Goal: Communication & Community: Answer question/provide support

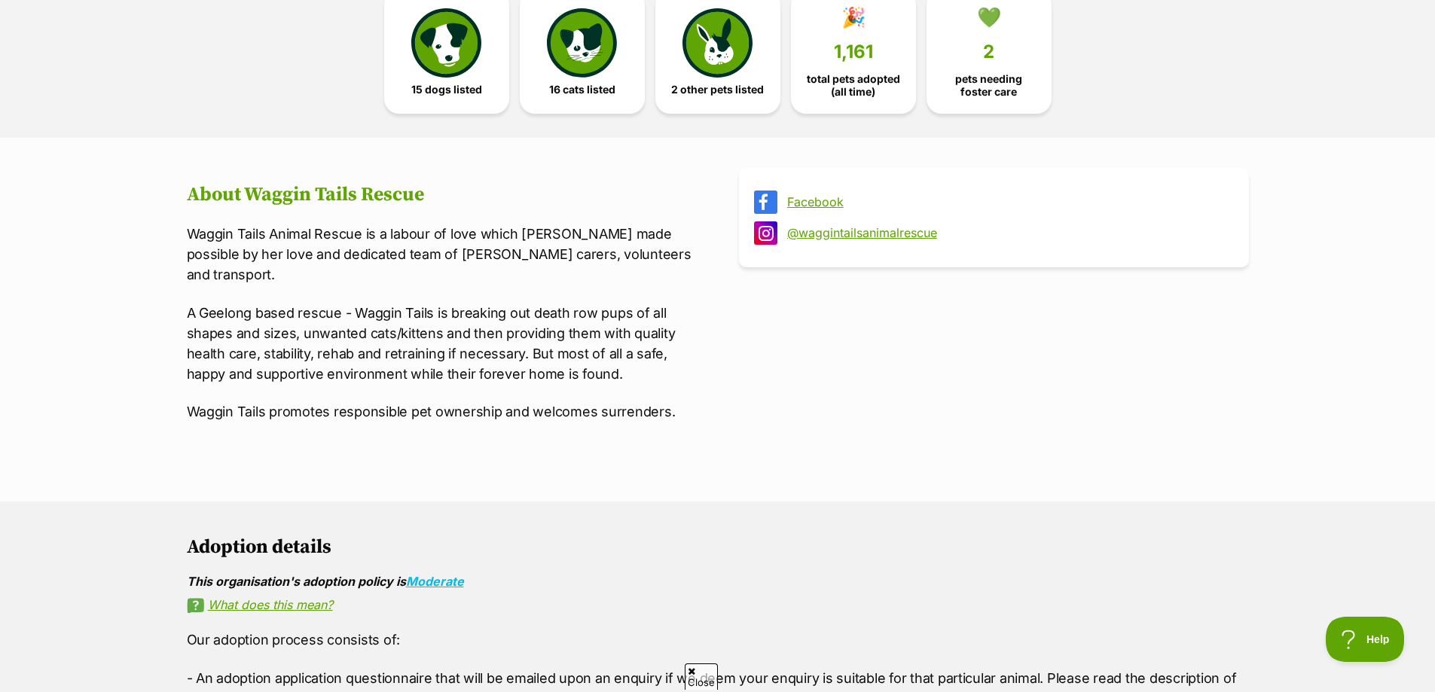
scroll to position [226, 0]
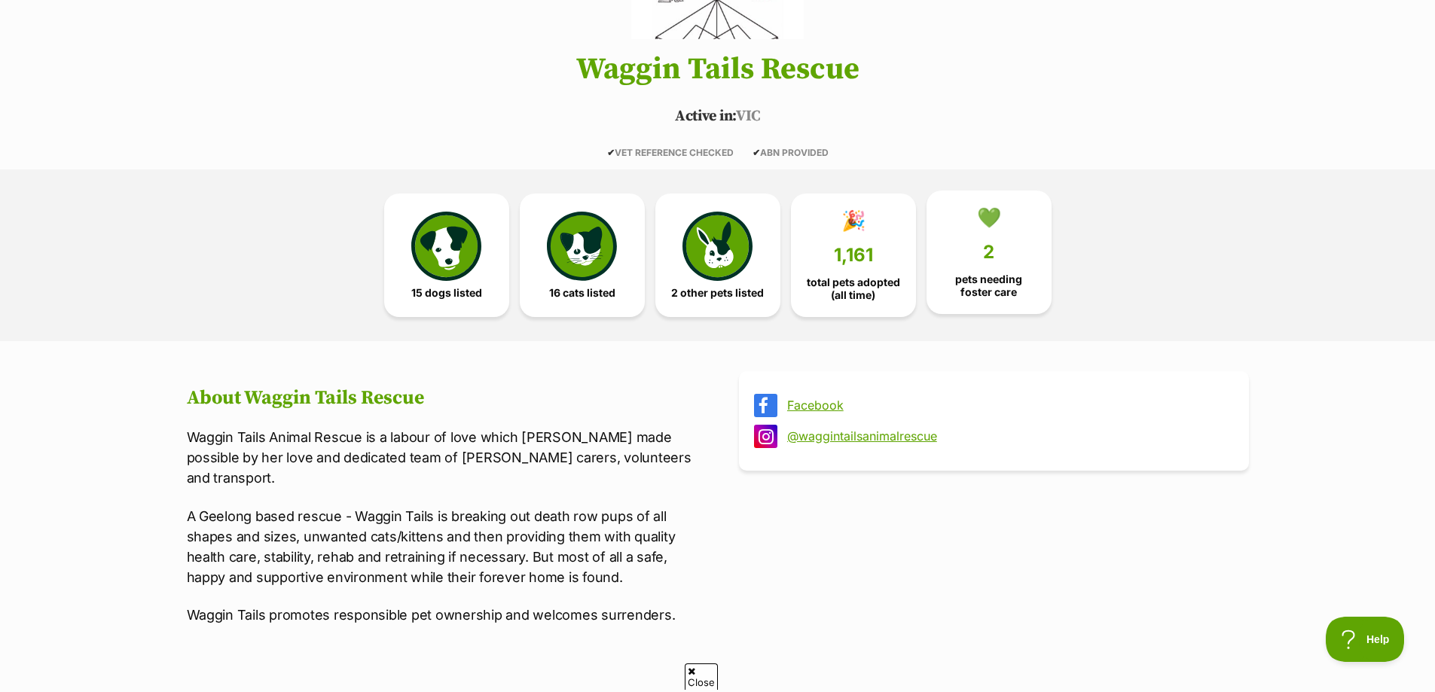
click at [977, 232] on link "💚 2 pets needing [PERSON_NAME] care" at bounding box center [988, 253] width 125 height 124
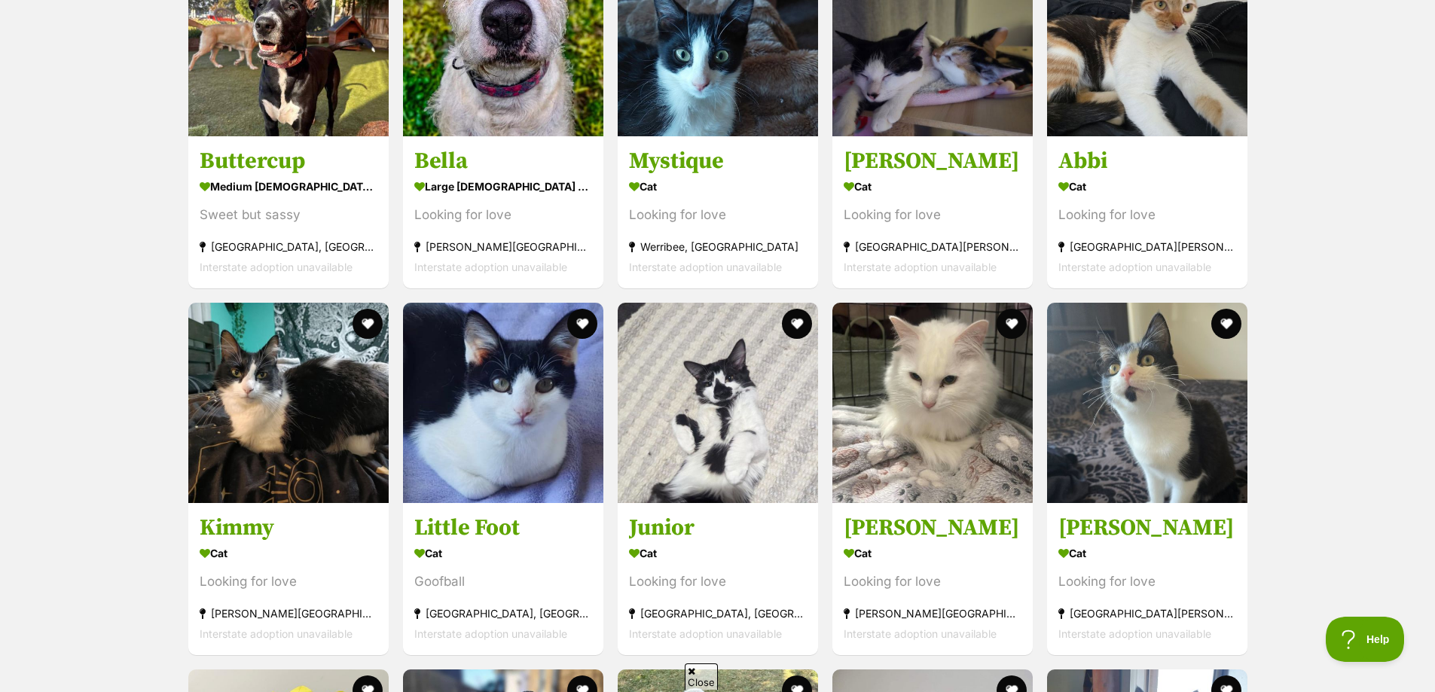
scroll to position [2054, 0]
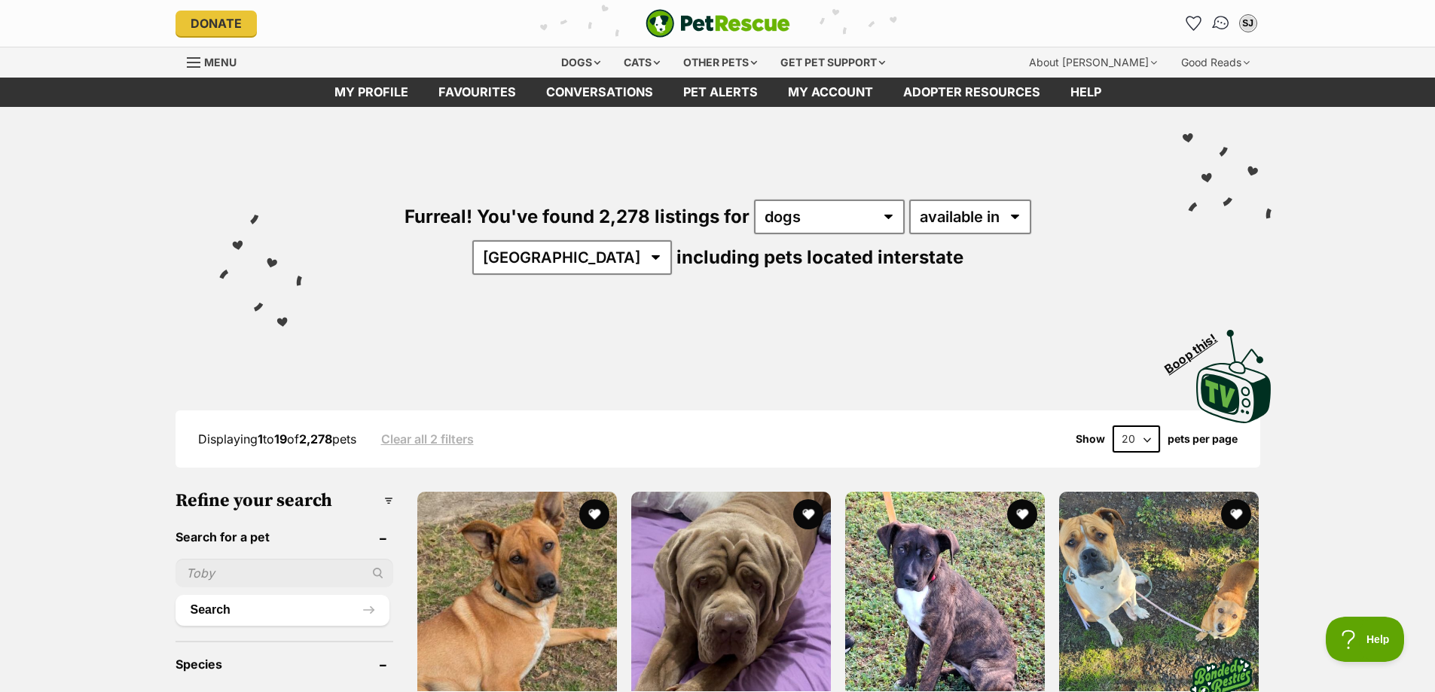
click at [1218, 21] on img "Conversations" at bounding box center [1220, 24] width 20 height 20
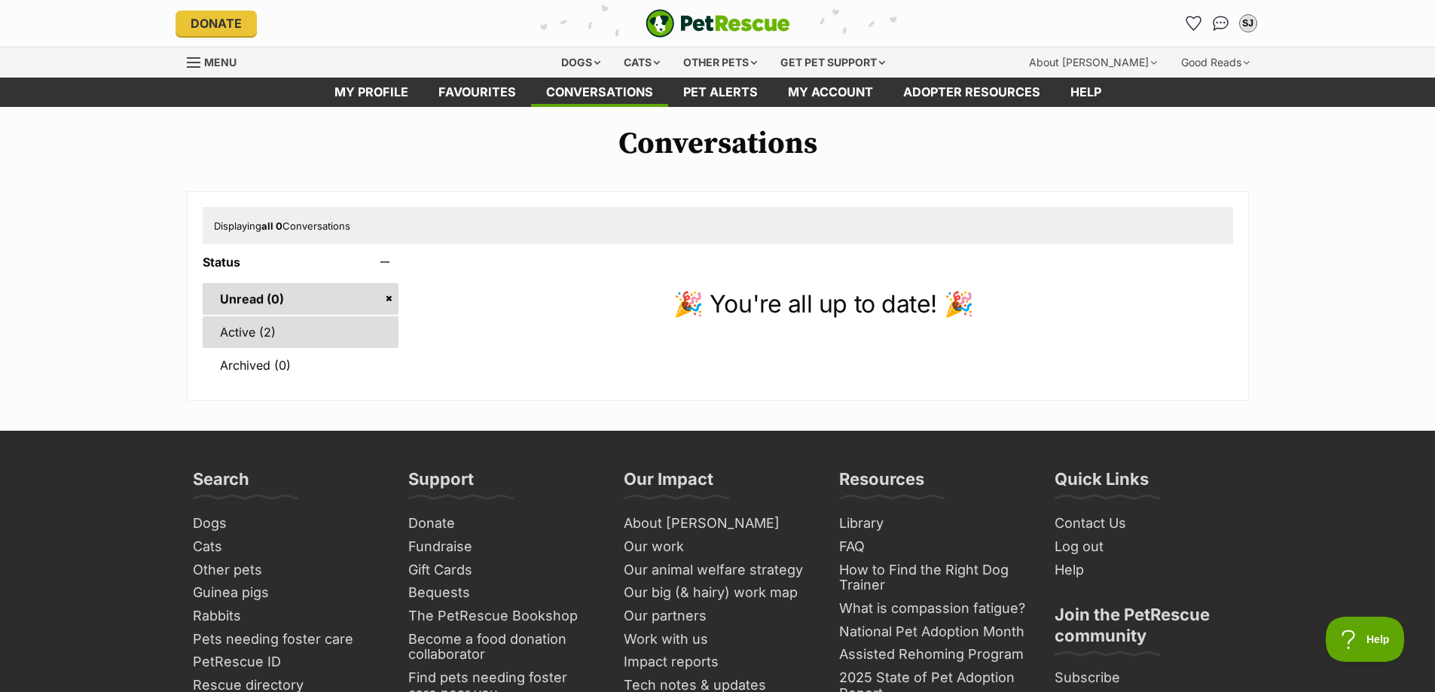
click at [301, 335] on link "Active (2)" at bounding box center [301, 332] width 197 height 32
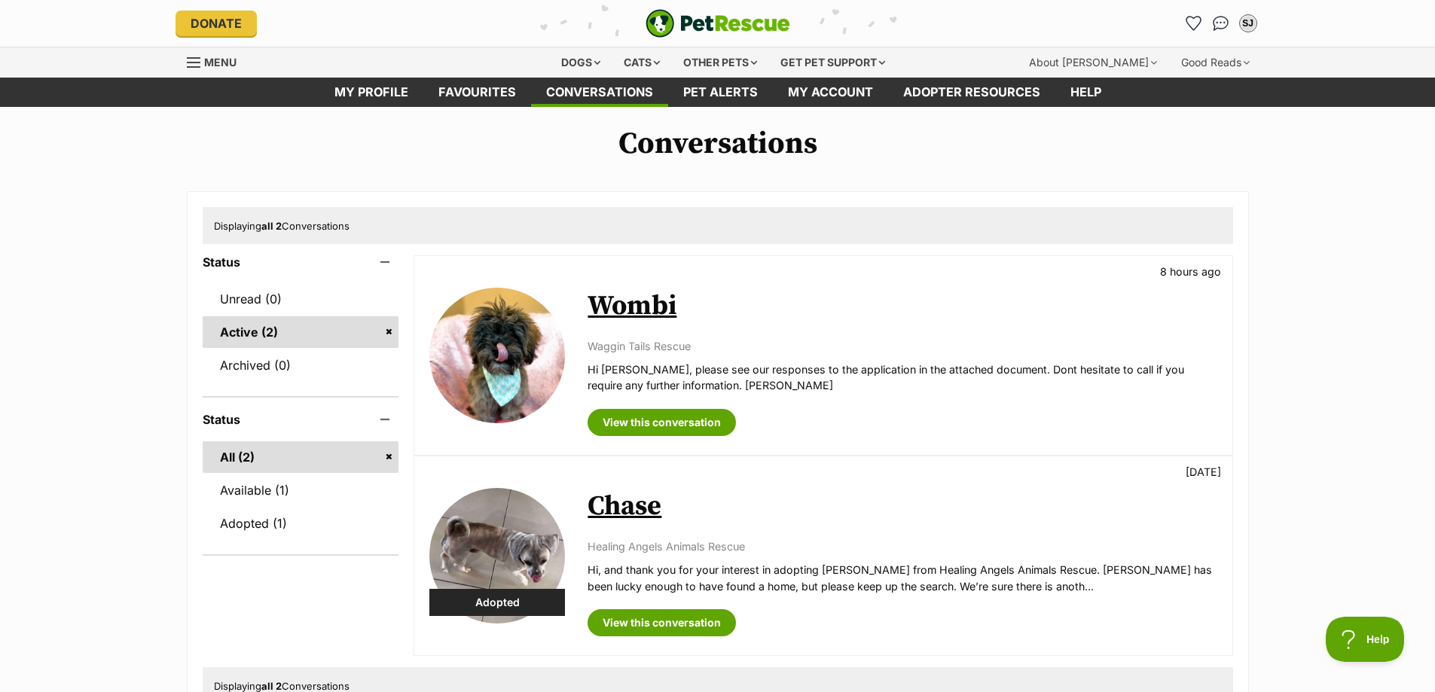
click at [643, 309] on link "Wombi" at bounding box center [632, 306] width 89 height 34
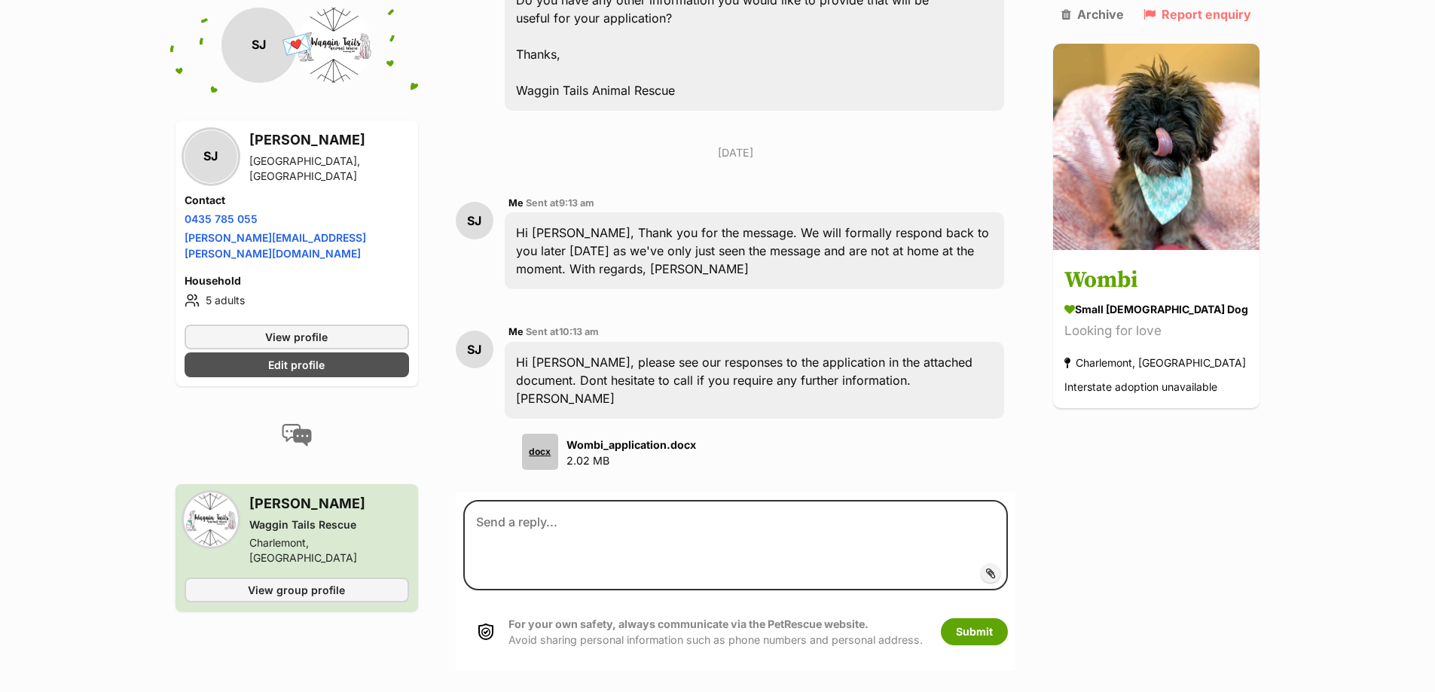
scroll to position [2473, 0]
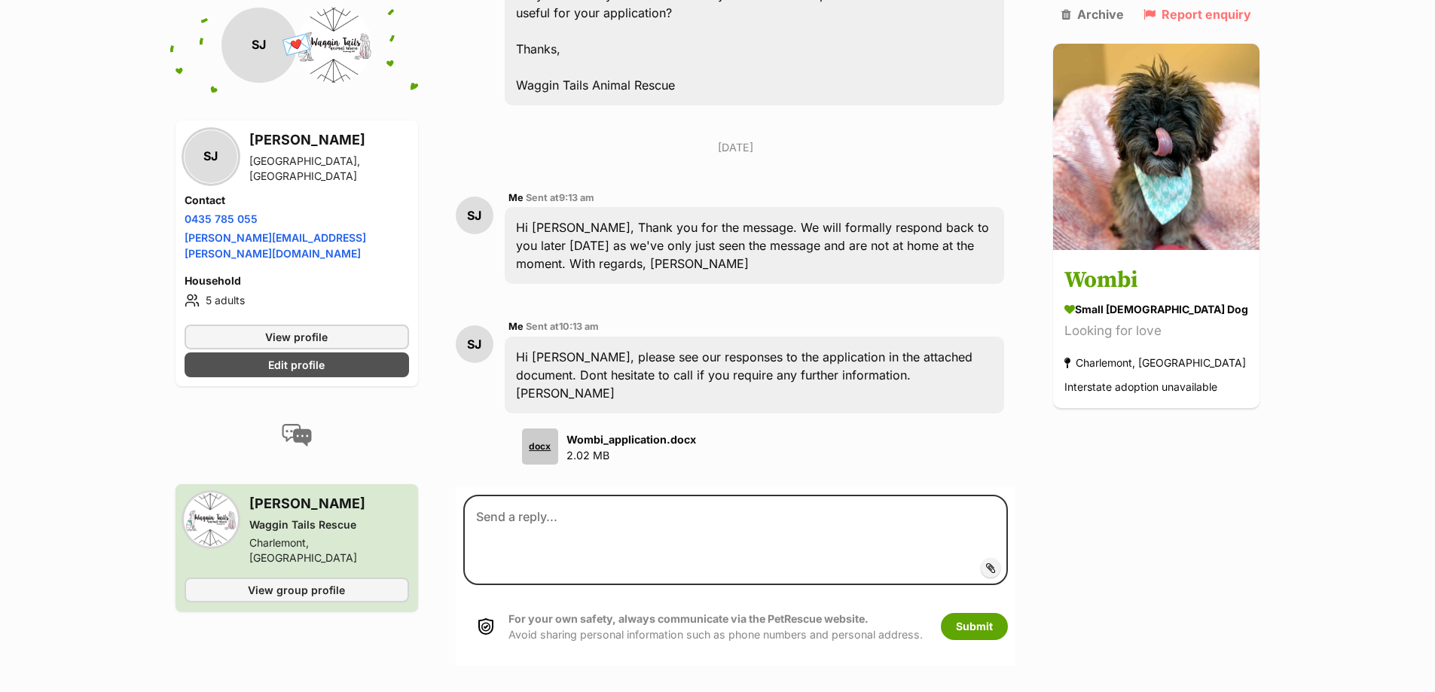
click at [777, 337] on div "Hi [PERSON_NAME], please see our responses to the application in the attached d…" at bounding box center [755, 375] width 500 height 77
click at [586, 337] on div "Hi [PERSON_NAME], please see our responses to the application in the attached d…" at bounding box center [755, 375] width 500 height 77
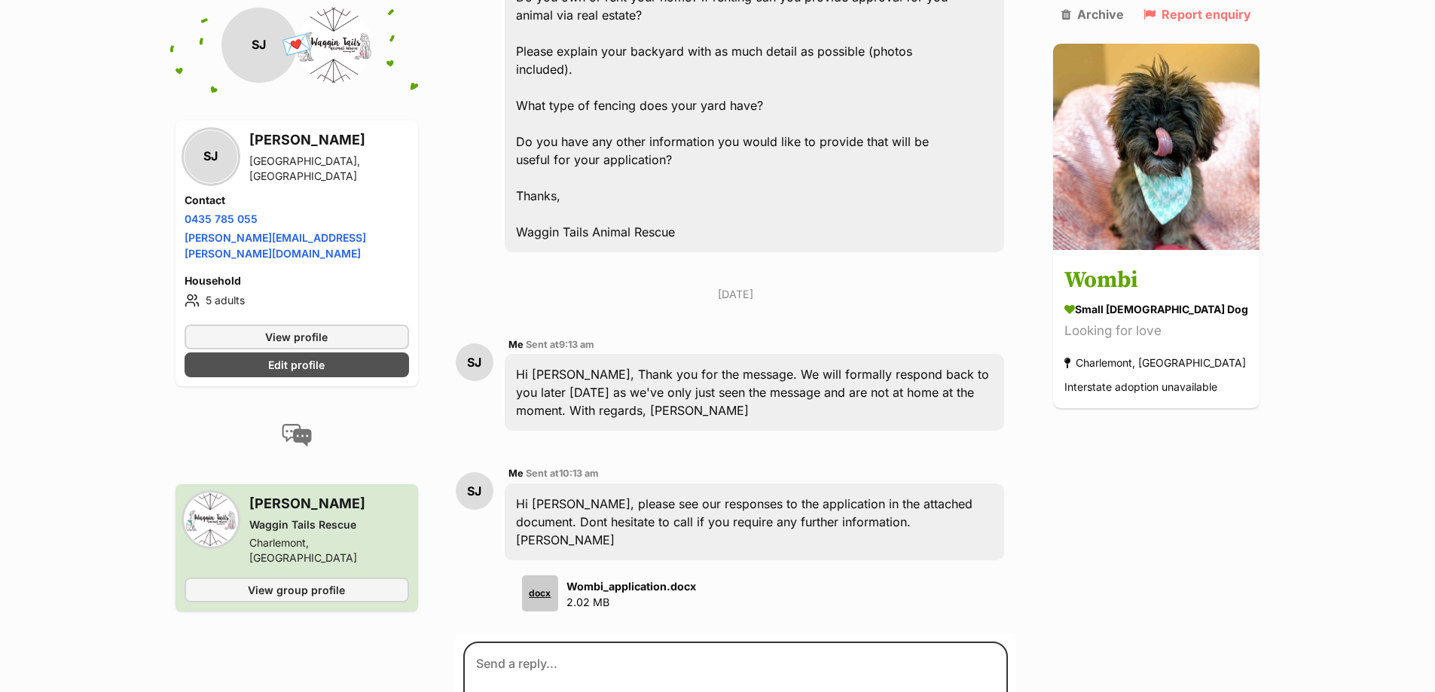
scroll to position [2322, 0]
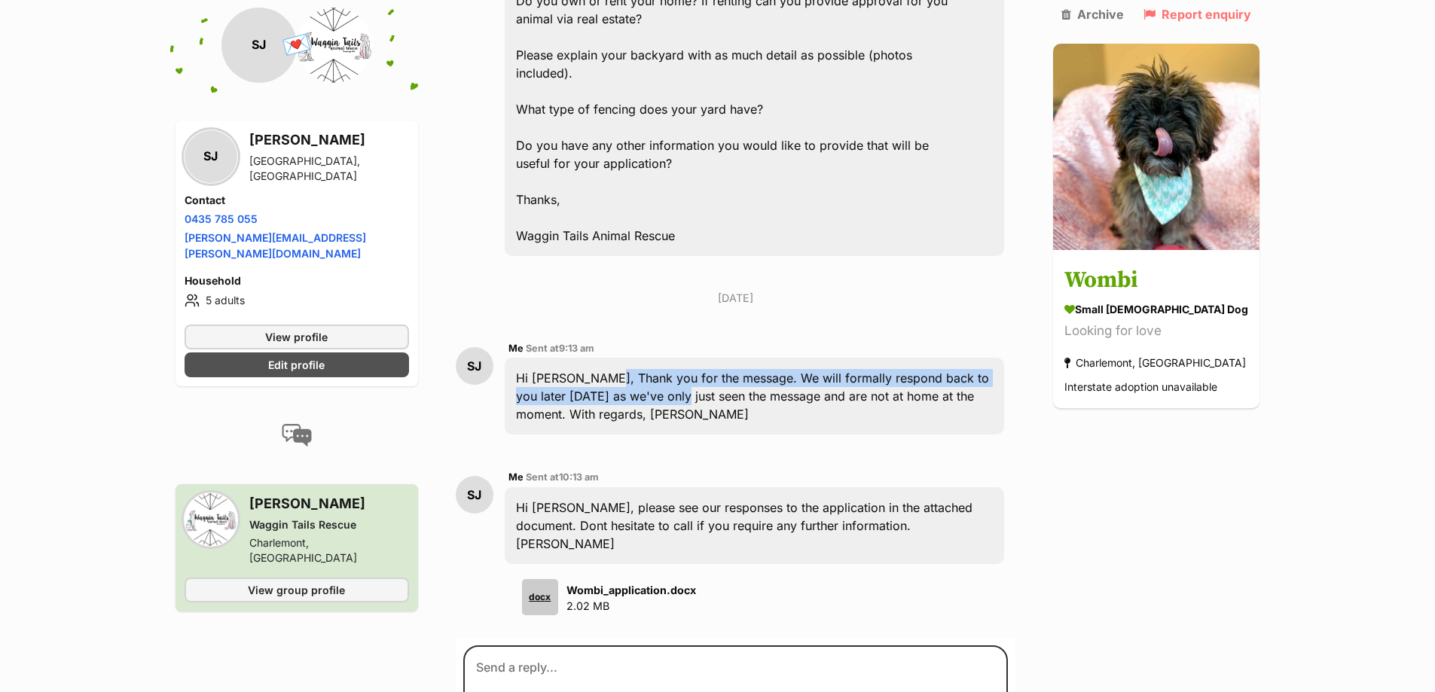
drag, startPoint x: 606, startPoint y: 334, endPoint x: 647, endPoint y: 355, distance: 46.2
click at [647, 358] on div "Hi [PERSON_NAME], Thank you for the message. We will formally respond back to y…" at bounding box center [755, 396] width 500 height 77
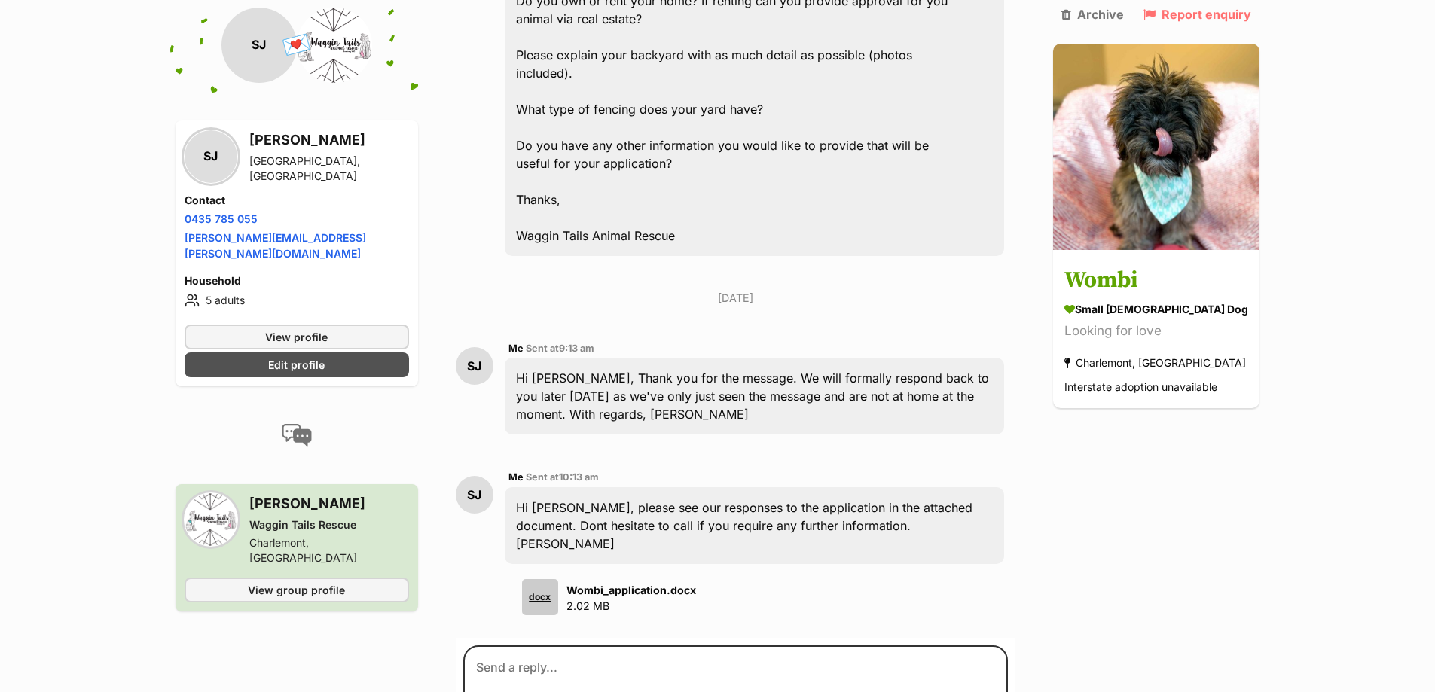
click at [650, 358] on div "Hi [PERSON_NAME], Thank you for the message. We will formally respond back to y…" at bounding box center [755, 396] width 500 height 77
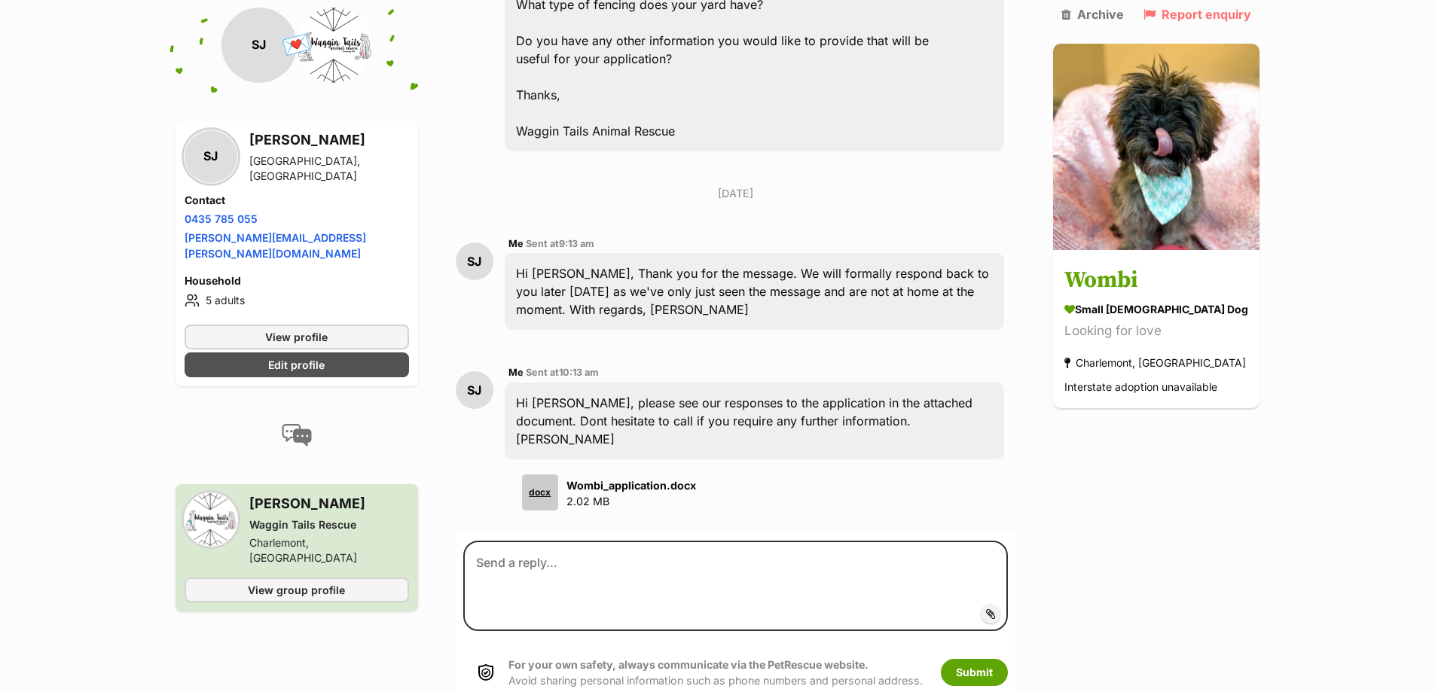
scroll to position [2473, 0]
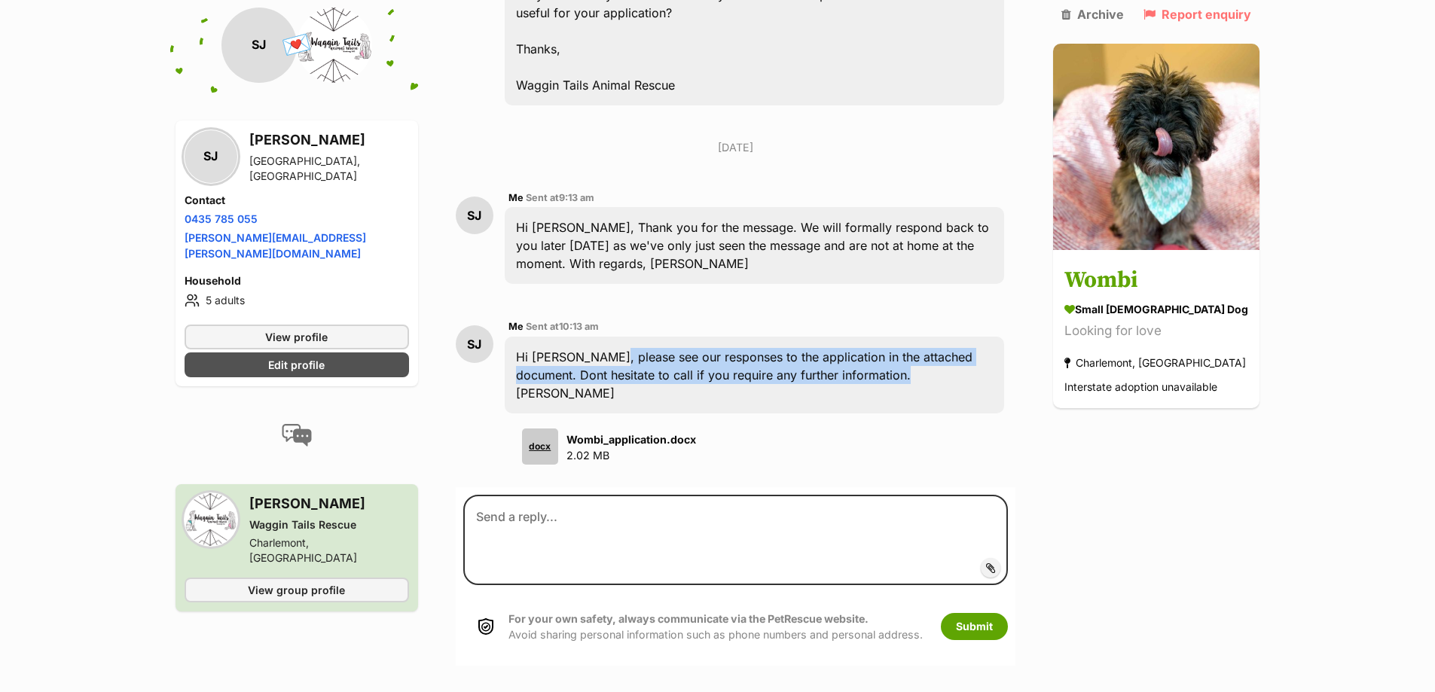
drag, startPoint x: 607, startPoint y: 317, endPoint x: 902, endPoint y: 346, distance: 296.0
click at [902, 349] on div "Hi [PERSON_NAME], please see our responses to the application in the attached d…" at bounding box center [755, 375] width 500 height 77
click at [902, 346] on div "Hi [PERSON_NAME], please see our responses to the application in the attached d…" at bounding box center [755, 375] width 500 height 77
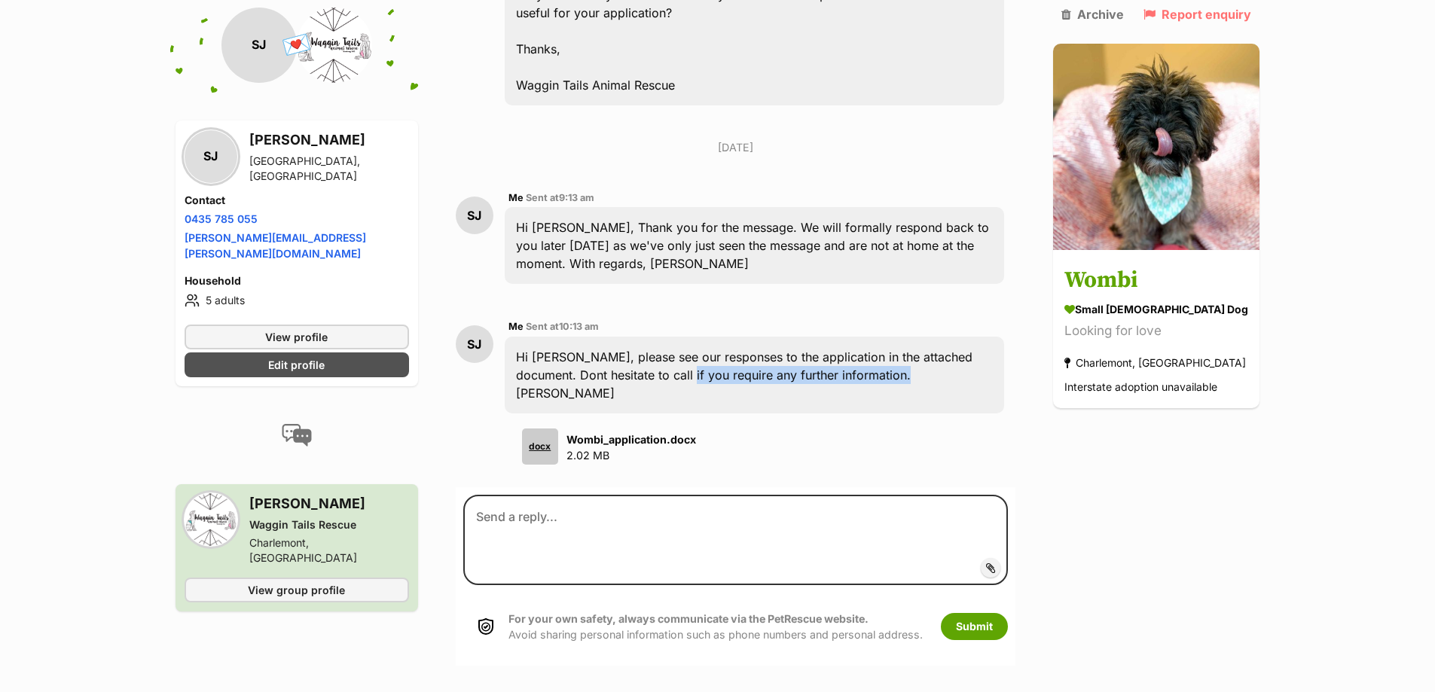
drag, startPoint x: 652, startPoint y: 340, endPoint x: 924, endPoint y: 335, distance: 272.0
click at [924, 337] on div "Hi [PERSON_NAME], please see our responses to the application in the attached d…" at bounding box center [755, 375] width 500 height 77
click at [921, 337] on div "Hi [PERSON_NAME], please see our responses to the application in the attached d…" at bounding box center [755, 375] width 500 height 77
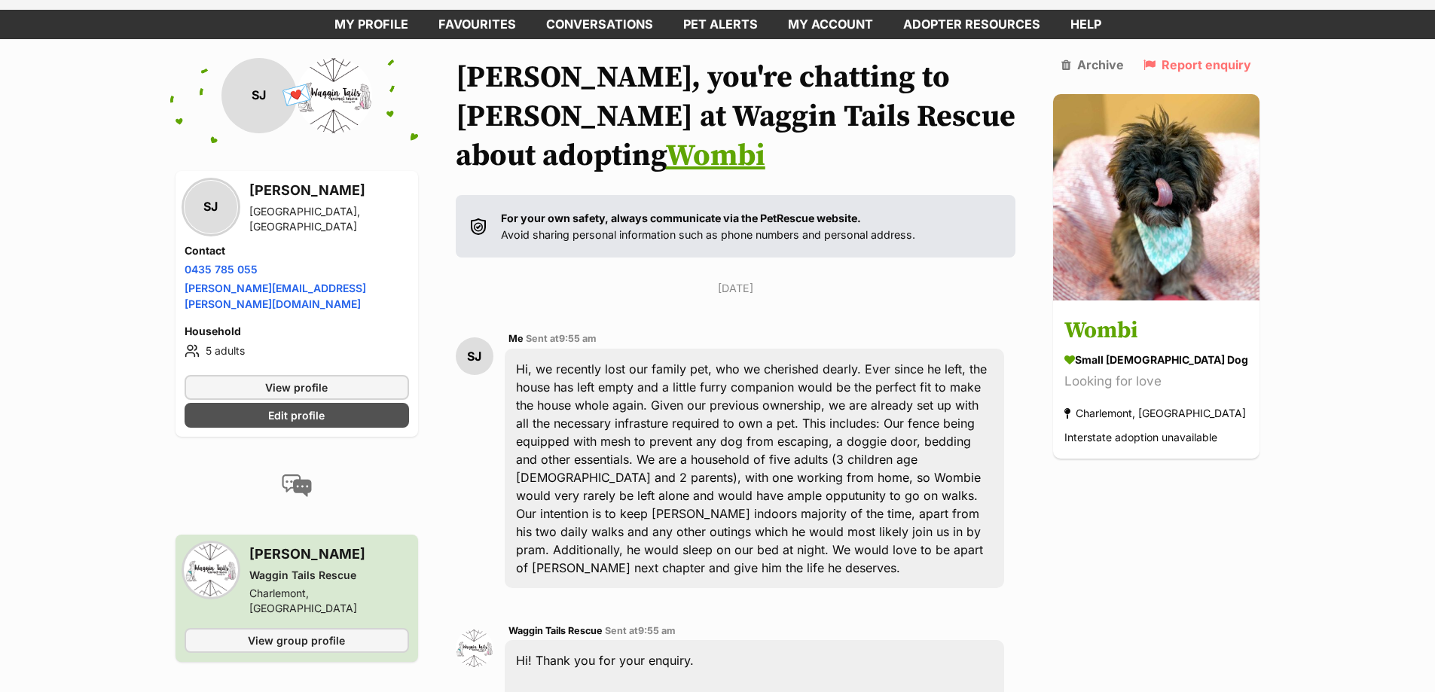
scroll to position [0, 0]
